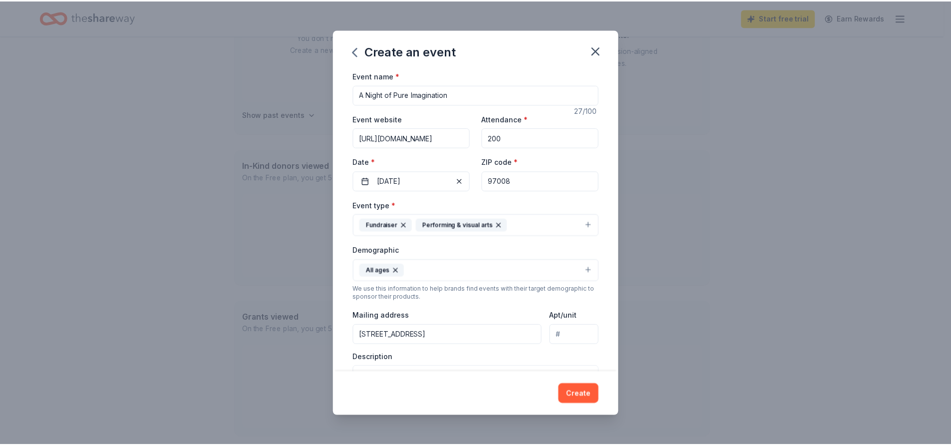
scroll to position [176, 0]
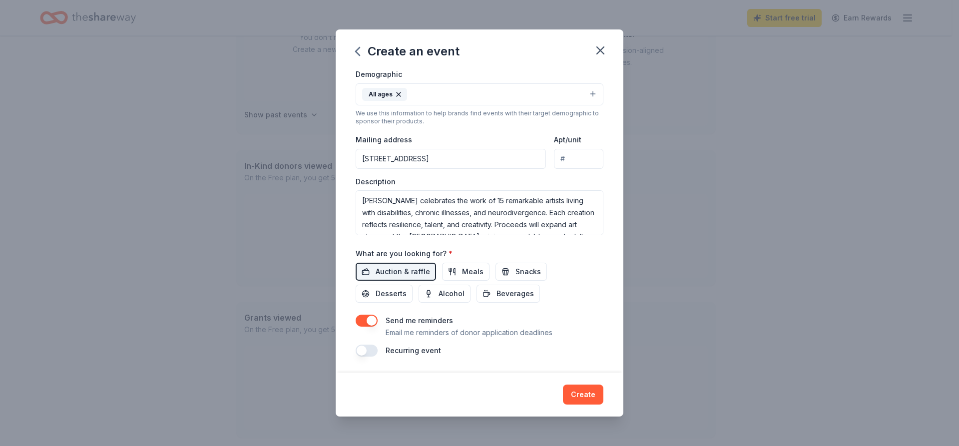
click at [363, 313] on div "Event name * A Night of Pure Imagination 27 /100 Event website https://www.piem…" at bounding box center [480, 124] width 248 height 463
click at [370, 321] on button "button" at bounding box center [367, 321] width 22 height 12
click at [569, 391] on button "Create" at bounding box center [583, 394] width 40 height 20
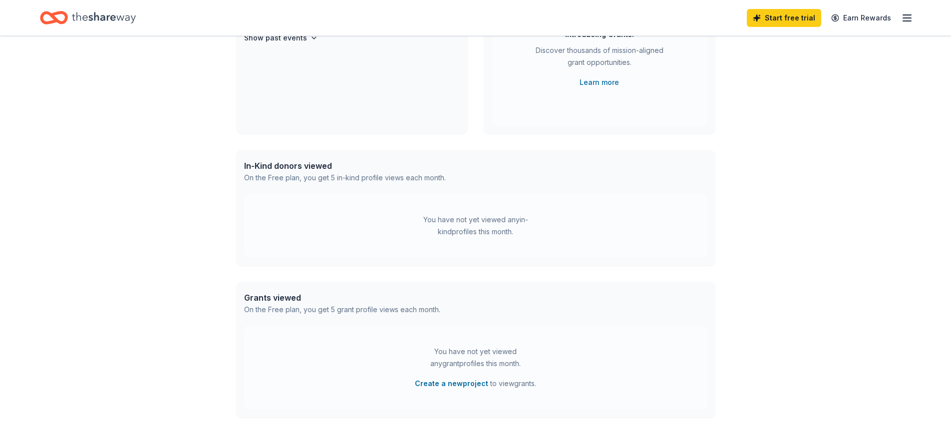
scroll to position [73, 0]
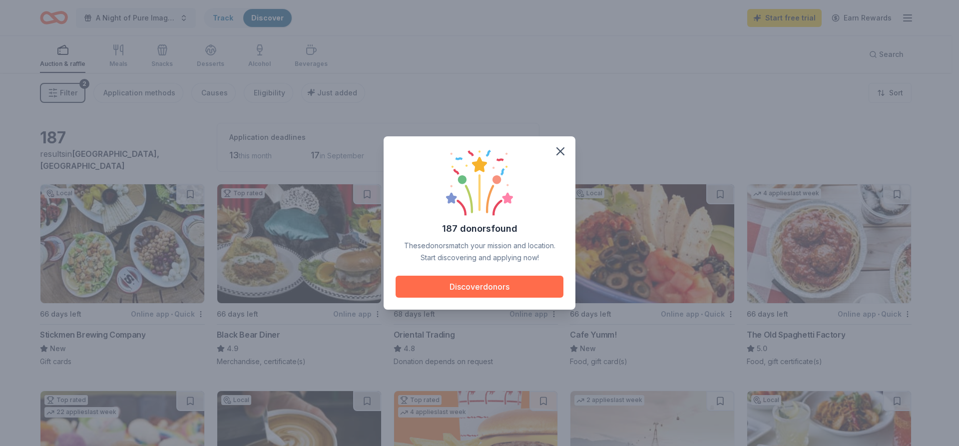
click at [522, 290] on button "Discover donors" at bounding box center [479, 287] width 168 height 22
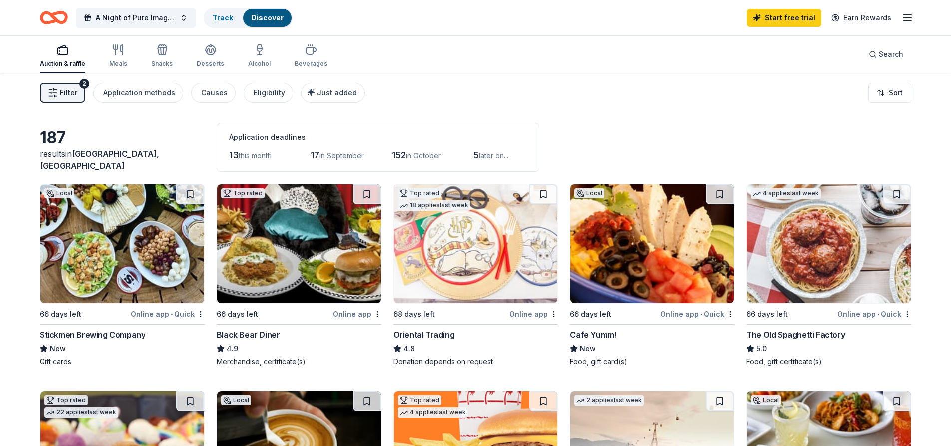
click at [791, 283] on img at bounding box center [829, 243] width 164 height 119
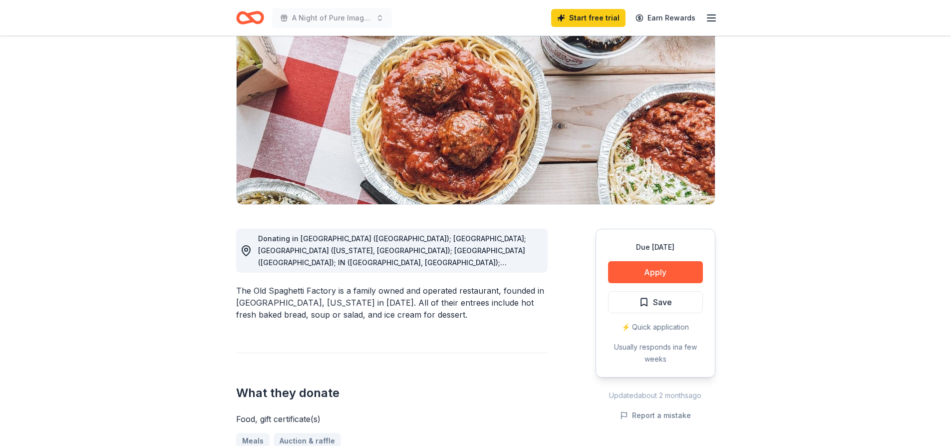
scroll to position [100, 0]
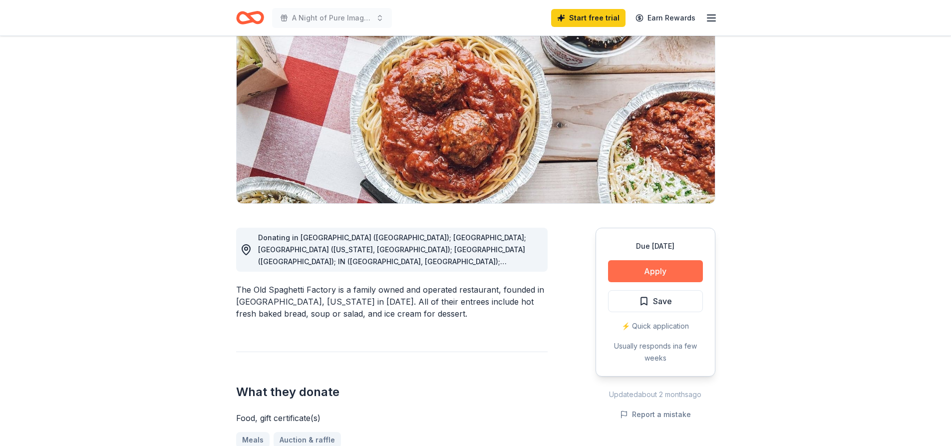
click at [658, 268] on button "Apply" at bounding box center [655, 271] width 95 height 22
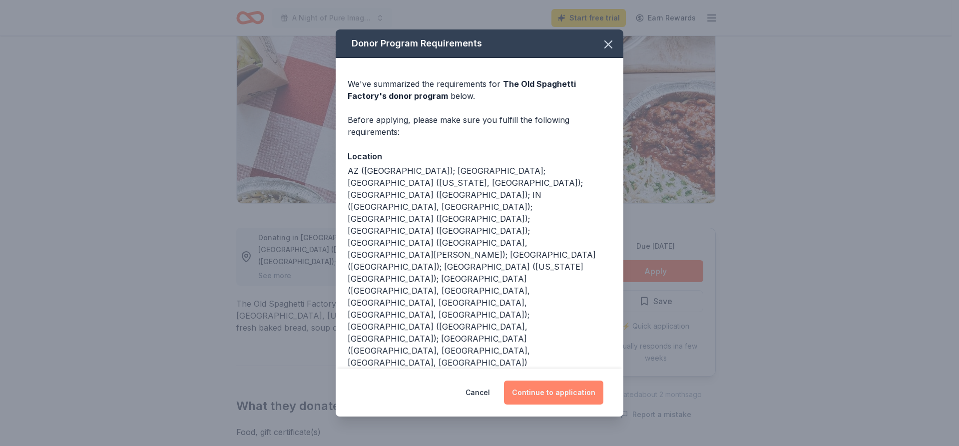
click at [563, 380] on button "Continue to application" at bounding box center [553, 392] width 99 height 24
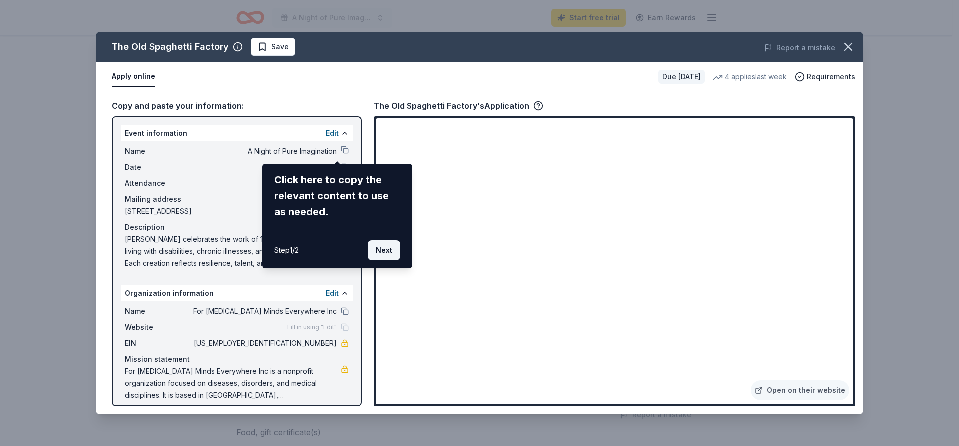
click at [380, 248] on button "Next" at bounding box center [384, 250] width 32 height 20
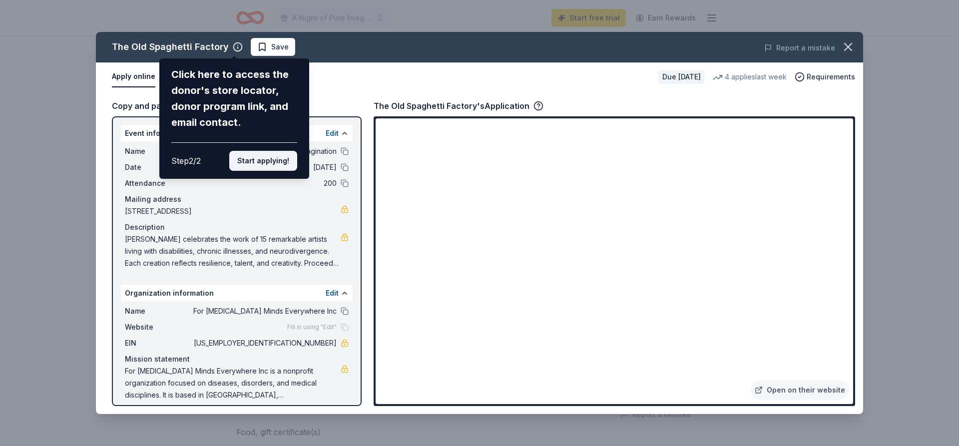
click at [285, 161] on button "Start applying!" at bounding box center [263, 161] width 68 height 20
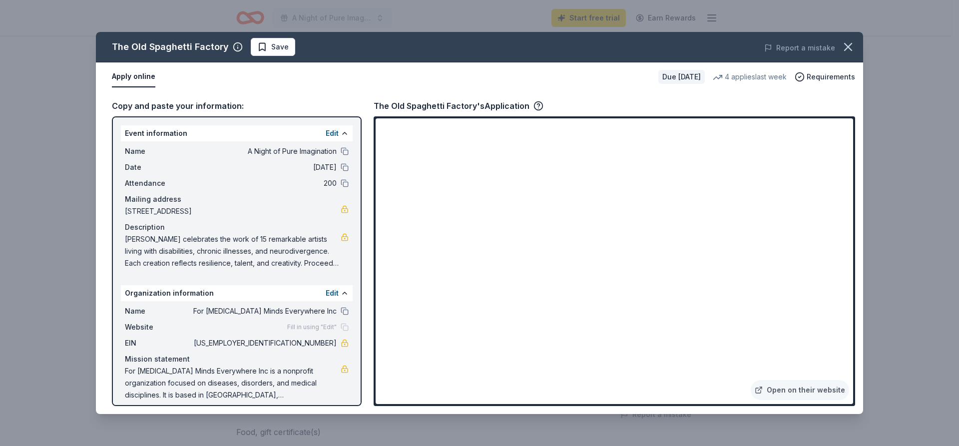
drag, startPoint x: 285, startPoint y: 161, endPoint x: 310, endPoint y: 82, distance: 82.6
click at [310, 82] on div "The Old Spaghetti Factory Save Report a mistake Apply online Due in 66 days 4 a…" at bounding box center [479, 223] width 767 height 382
click at [341, 148] on button at bounding box center [345, 151] width 8 height 8
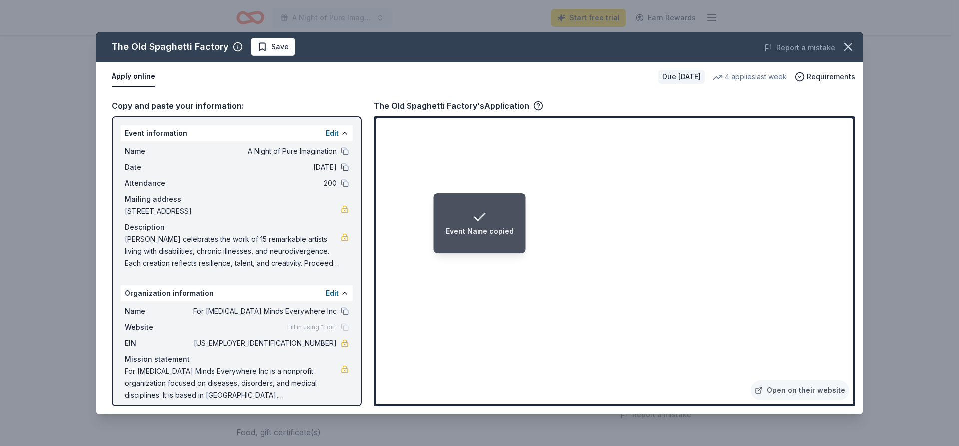
click at [341, 166] on button at bounding box center [345, 167] width 8 height 8
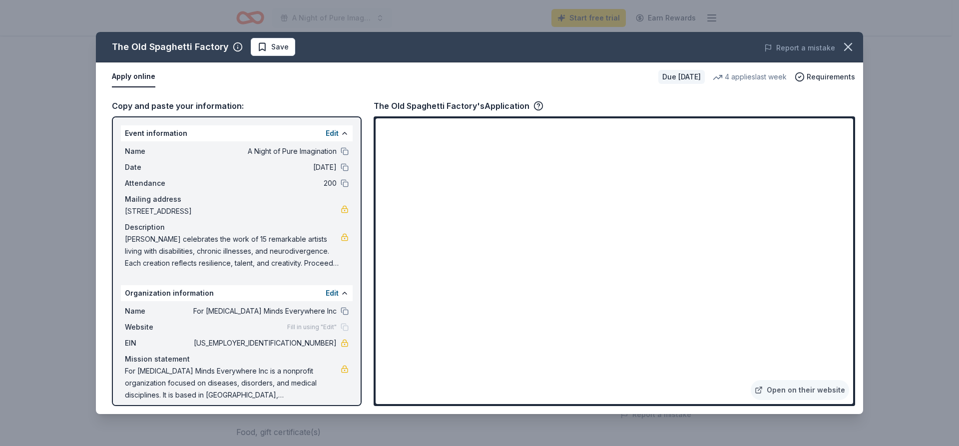
click at [326, 265] on span "Art Palooza celebrates the work of 15 remarkable artists living with disabiliti…" at bounding box center [233, 251] width 216 height 36
drag, startPoint x: 122, startPoint y: 238, endPoint x: 236, endPoint y: 242, distance: 113.4
click at [236, 242] on div "Name A Night of Pure Imagination Date 11/14/25 Attendance 200 Mailing address 6…" at bounding box center [237, 207] width 232 height 132
click at [846, 52] on icon "button" at bounding box center [848, 47] width 14 height 14
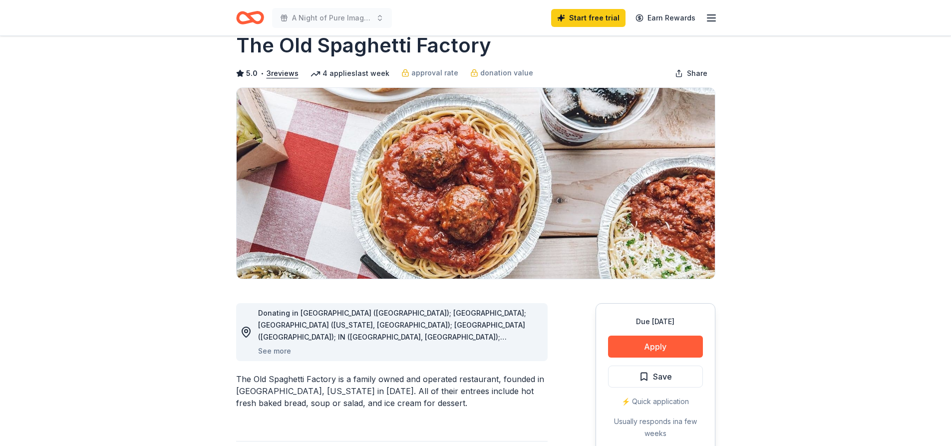
scroll to position [0, 0]
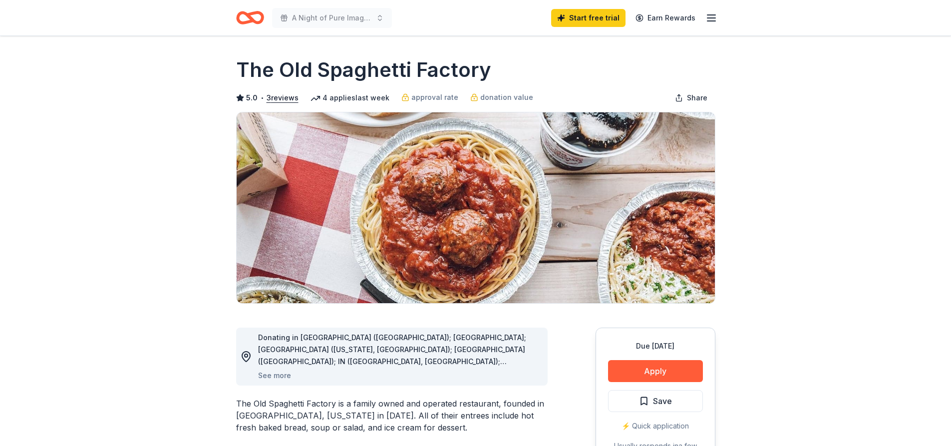
drag, startPoint x: 491, startPoint y: 71, endPoint x: 240, endPoint y: 78, distance: 251.8
click at [240, 78] on div "The Old Spaghetti Factory" at bounding box center [475, 70] width 479 height 28
click at [713, 19] on icon "button" at bounding box center [712, 18] width 12 height 12
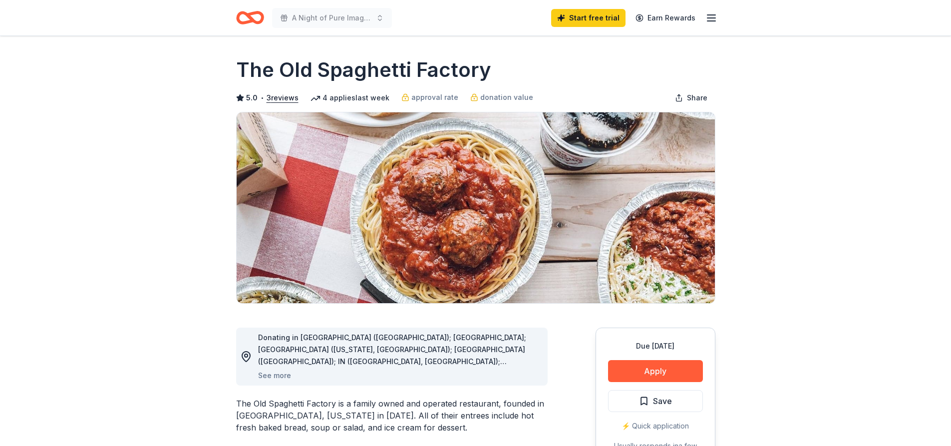
click at [240, 18] on icon "Home" at bounding box center [250, 17] width 28 height 23
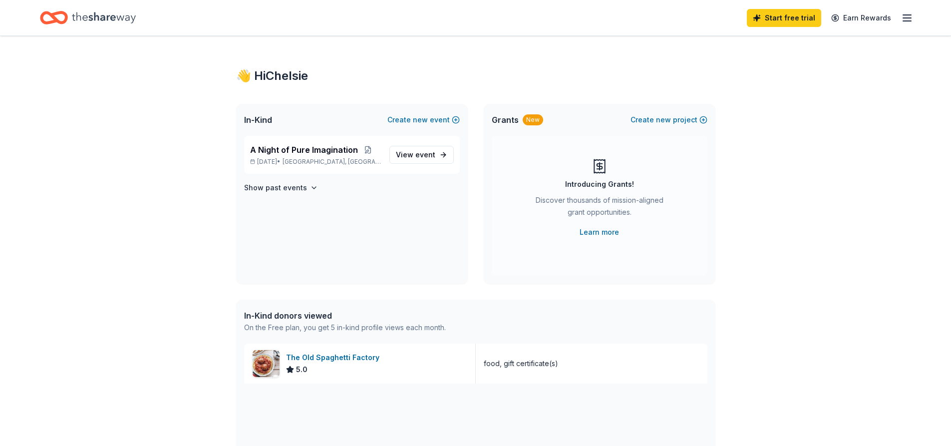
click at [912, 18] on icon "button" at bounding box center [907, 18] width 12 height 12
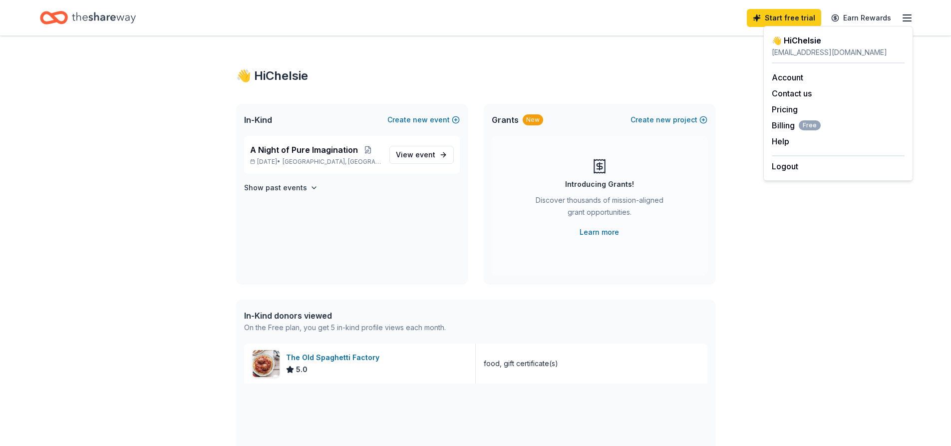
drag, startPoint x: 603, startPoint y: 68, endPoint x: 317, endPoint y: 19, distance: 290.3
click at [572, 65] on div "👋 Hi Chelsie In-Kind Create new event A Night of Pure Imagination Nov 14, 2025 …" at bounding box center [475, 384] width 511 height 697
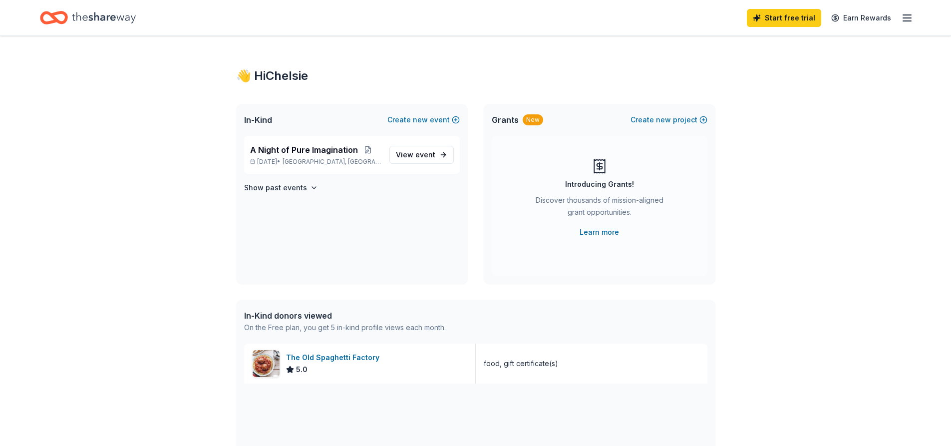
click at [66, 17] on icon "Home" at bounding box center [58, 17] width 15 height 10
click at [115, 23] on icon "Home" at bounding box center [104, 17] width 64 height 20
click at [415, 155] on span "View event" at bounding box center [415, 155] width 39 height 12
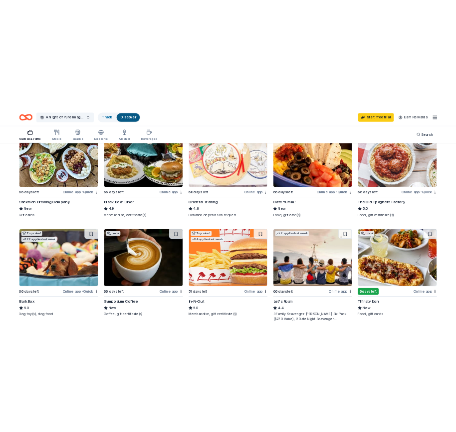
scroll to position [150, 0]
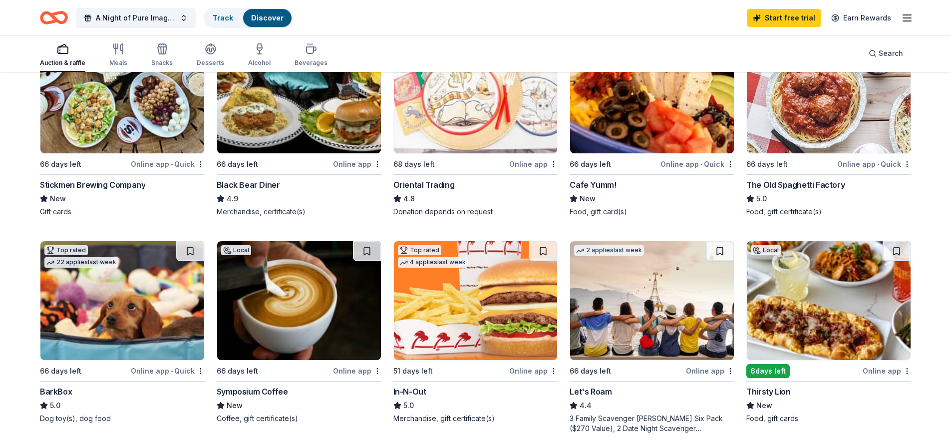
click at [646, 136] on img at bounding box center [652, 93] width 164 height 119
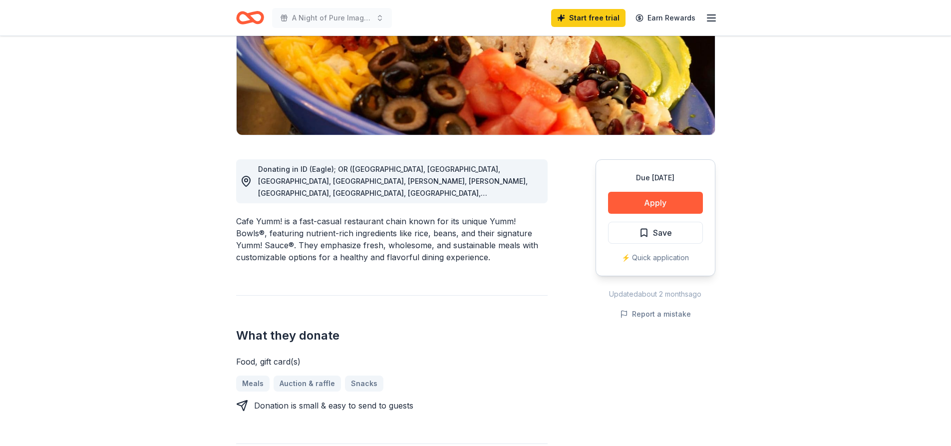
scroll to position [200, 0]
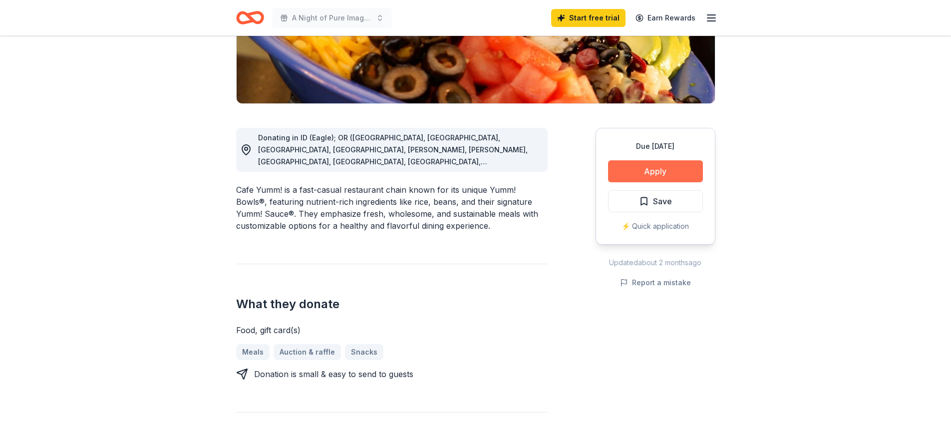
click at [635, 175] on button "Apply" at bounding box center [655, 171] width 95 height 22
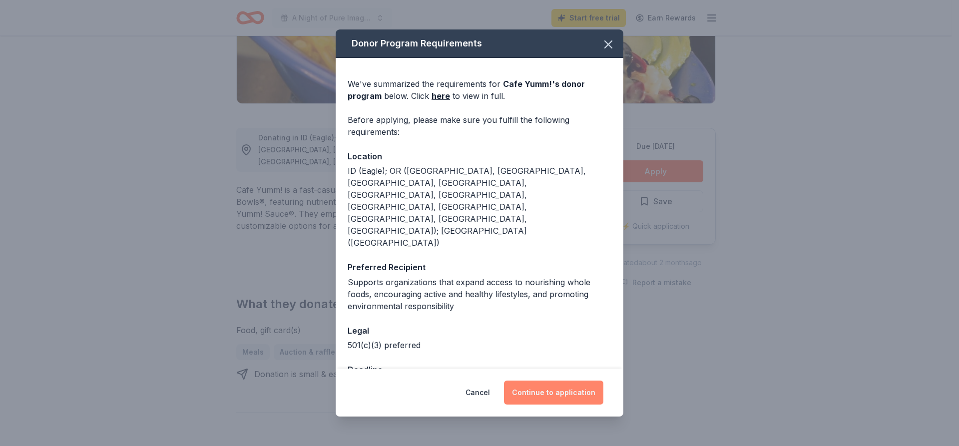
click at [547, 385] on button "Continue to application" at bounding box center [553, 392] width 99 height 24
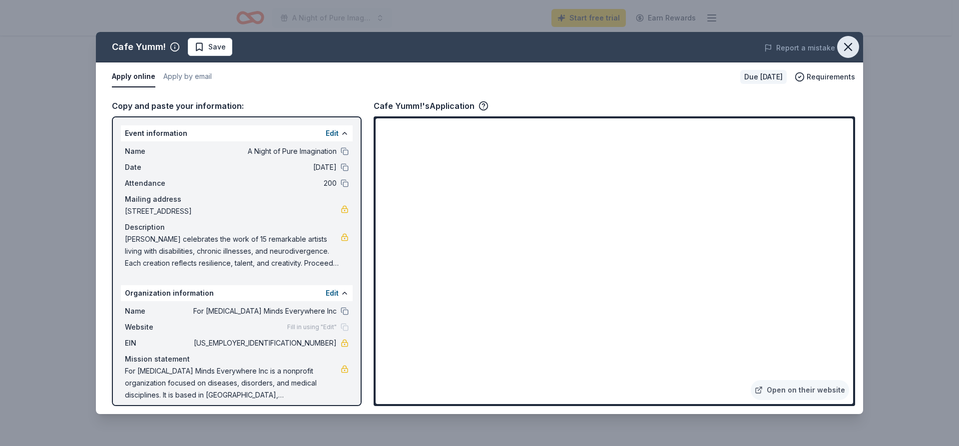
click at [847, 43] on icon "button" at bounding box center [848, 47] width 14 height 14
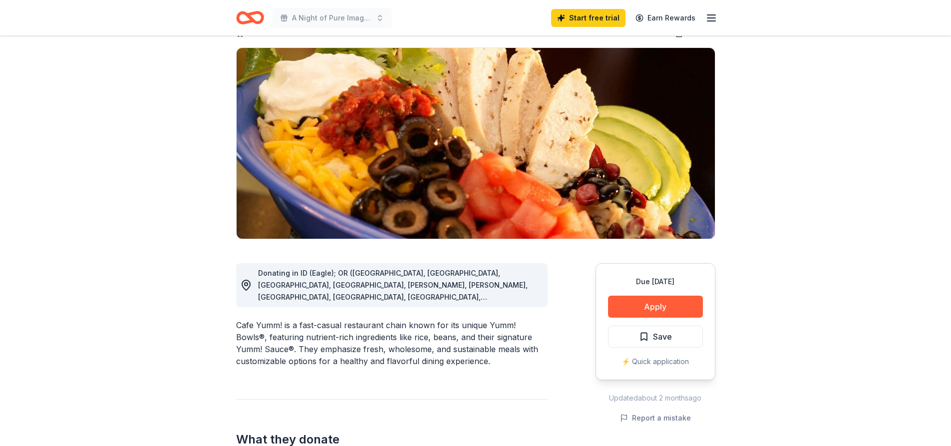
scroll to position [0, 0]
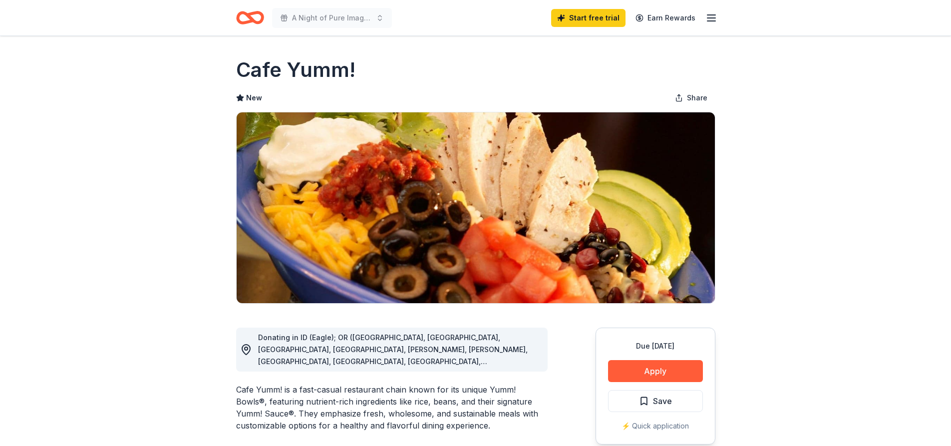
click at [249, 19] on icon "Home" at bounding box center [250, 17] width 28 height 23
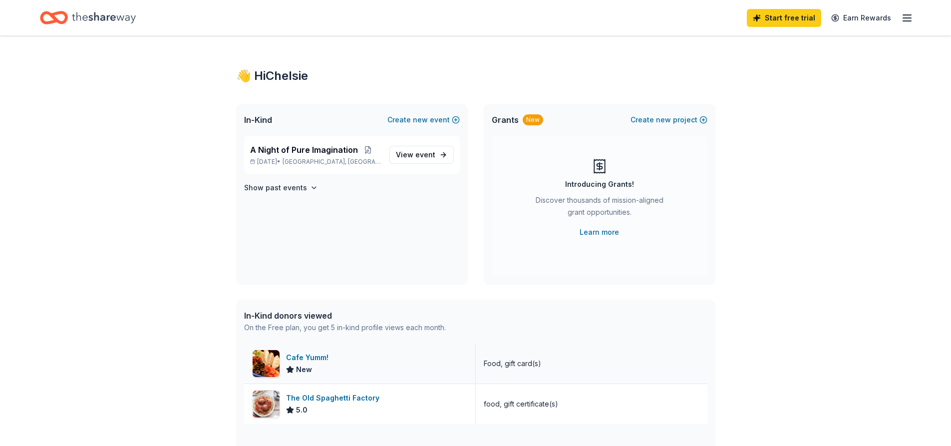
click at [504, 367] on div "Food, gift card(s)" at bounding box center [512, 364] width 57 height 12
click at [402, 361] on div "Cafe Yumm! New" at bounding box center [360, 364] width 232 height 40
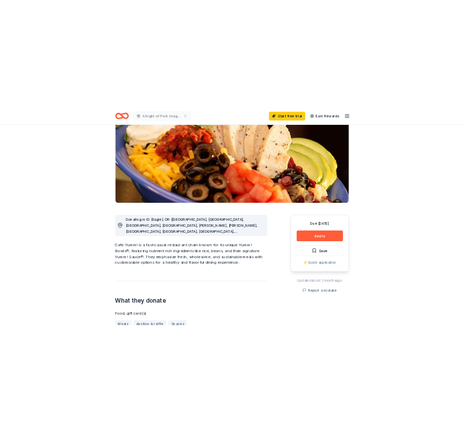
scroll to position [50, 0]
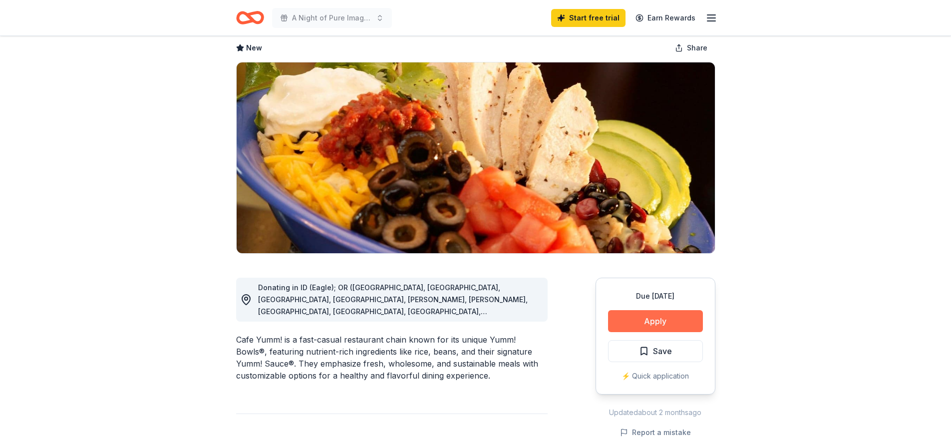
click at [692, 319] on button "Apply" at bounding box center [655, 321] width 95 height 22
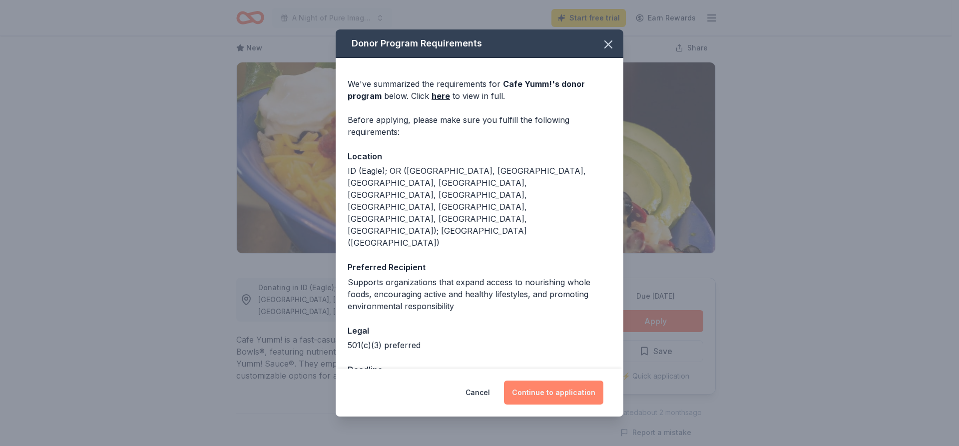
click at [523, 386] on button "Continue to application" at bounding box center [553, 392] width 99 height 24
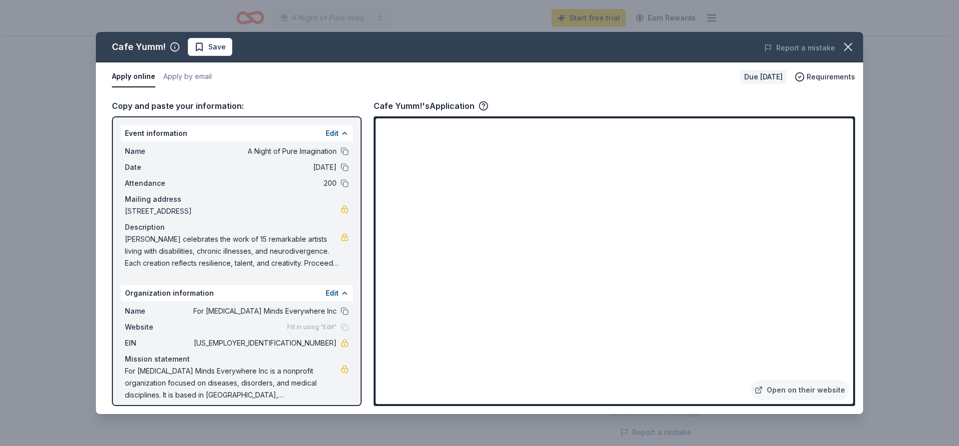
drag, startPoint x: 307, startPoint y: 210, endPoint x: 146, endPoint y: 210, distance: 160.3
click at [146, 210] on span "[STREET_ADDRESS]" at bounding box center [233, 211] width 216 height 12
click at [341, 213] on link at bounding box center [345, 209] width 8 height 8
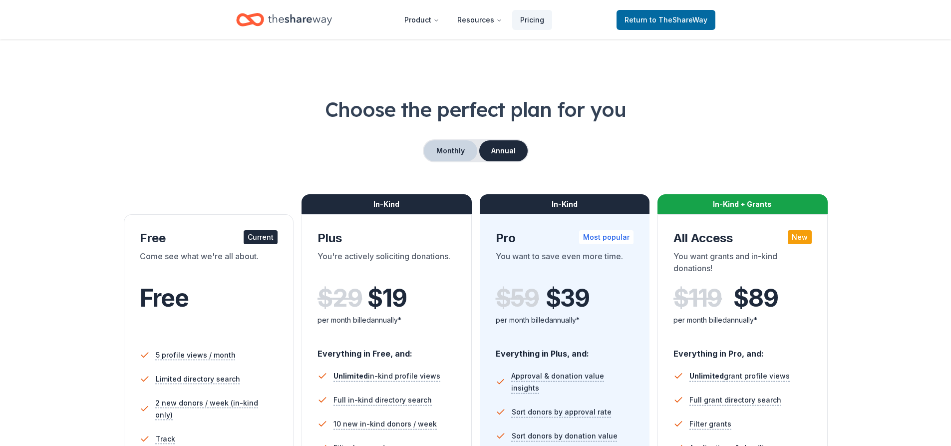
click at [465, 141] on button "Monthly" at bounding box center [450, 150] width 53 height 21
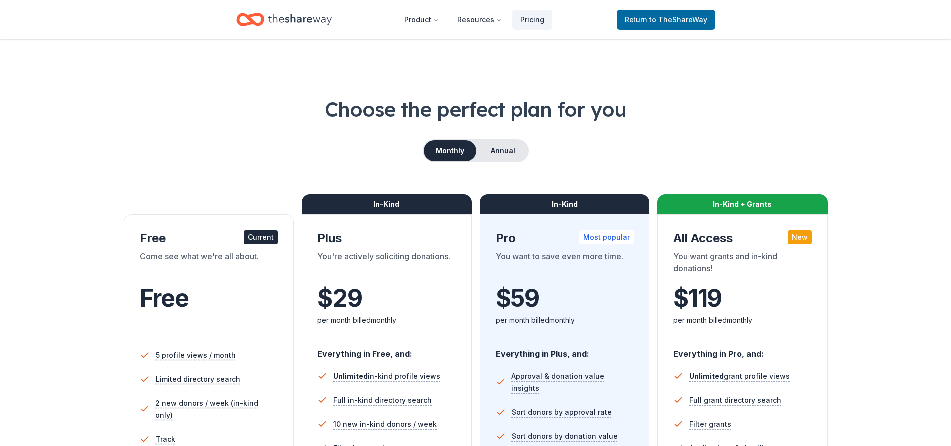
click at [248, 27] on icon "Home" at bounding box center [250, 19] width 28 height 23
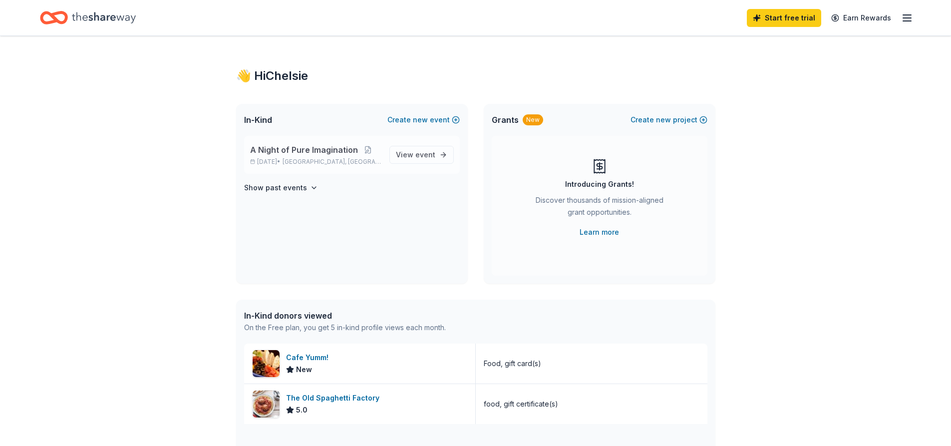
click at [376, 159] on p "[DATE] • [GEOGRAPHIC_DATA], [GEOGRAPHIC_DATA]" at bounding box center [315, 162] width 131 height 8
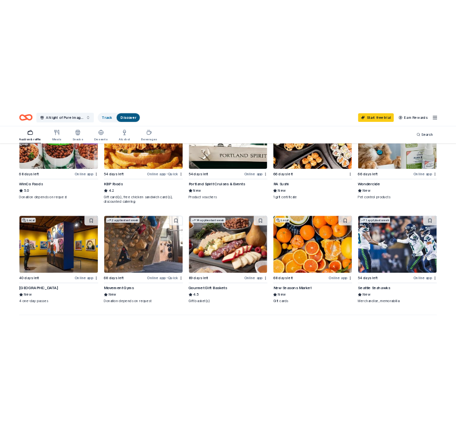
scroll to position [586, 0]
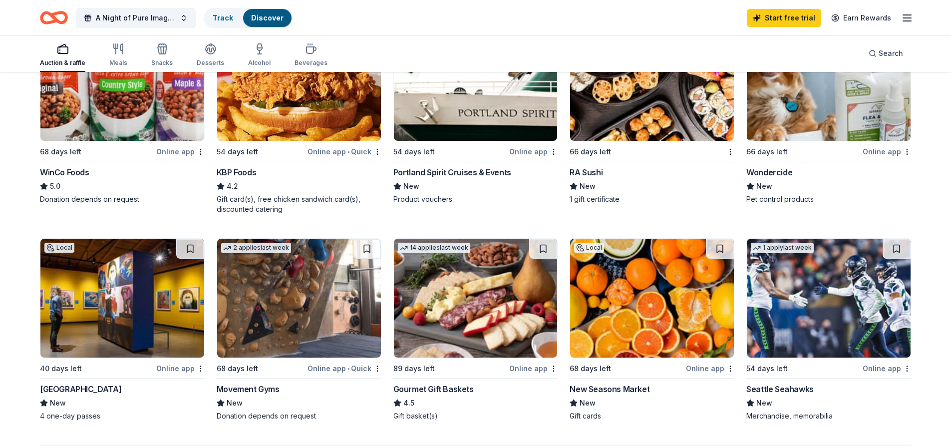
click at [487, 122] on img at bounding box center [476, 81] width 164 height 119
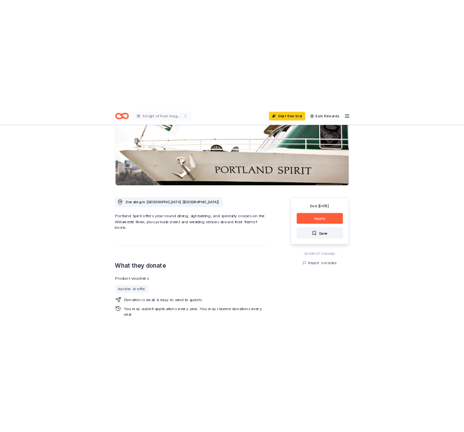
scroll to position [150, 0]
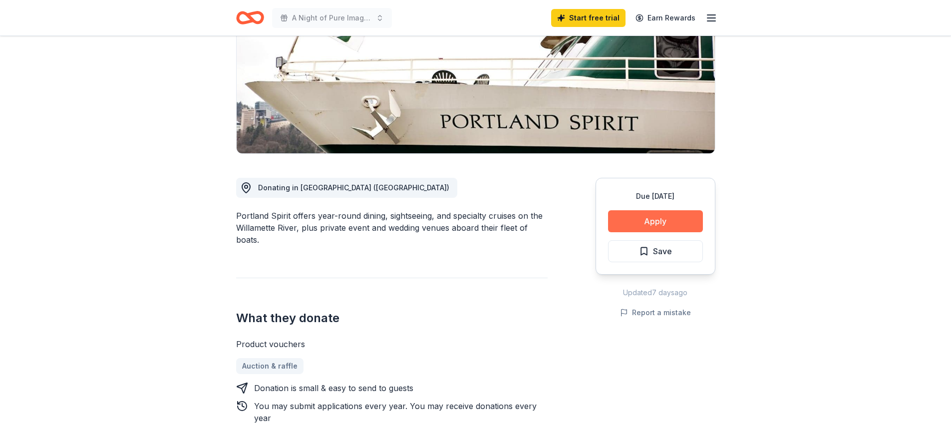
click at [655, 222] on button "Apply" at bounding box center [655, 221] width 95 height 22
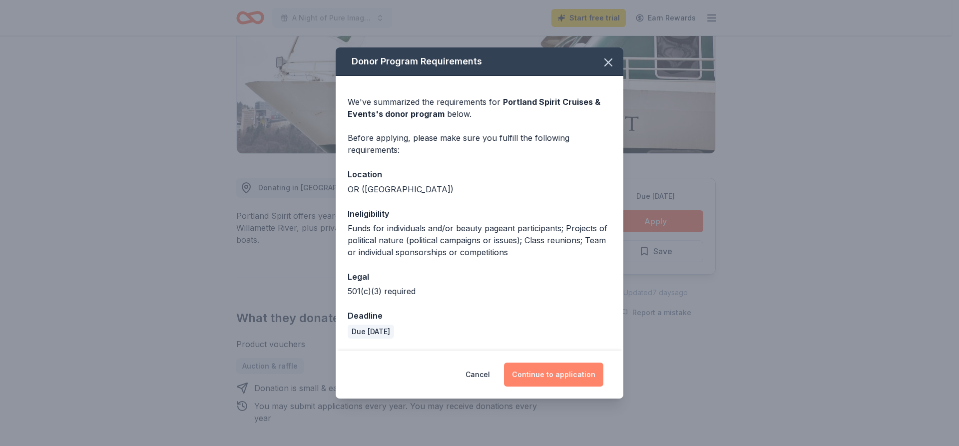
click at [526, 366] on button "Continue to application" at bounding box center [553, 375] width 99 height 24
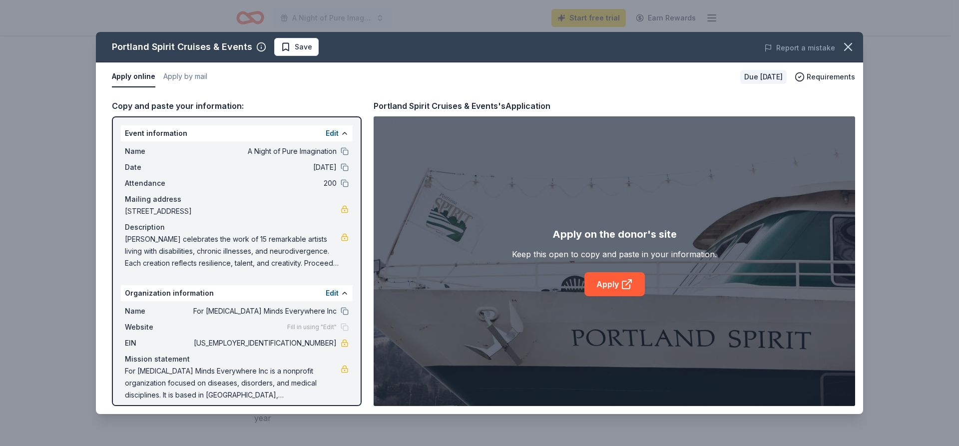
drag, startPoint x: 304, startPoint y: 210, endPoint x: 165, endPoint y: 210, distance: 138.8
click at [165, 210] on span "6700 Southwest 105th Avenue, Beaverton, OR 97008" at bounding box center [233, 211] width 216 height 12
